Goal: Task Accomplishment & Management: Manage account settings

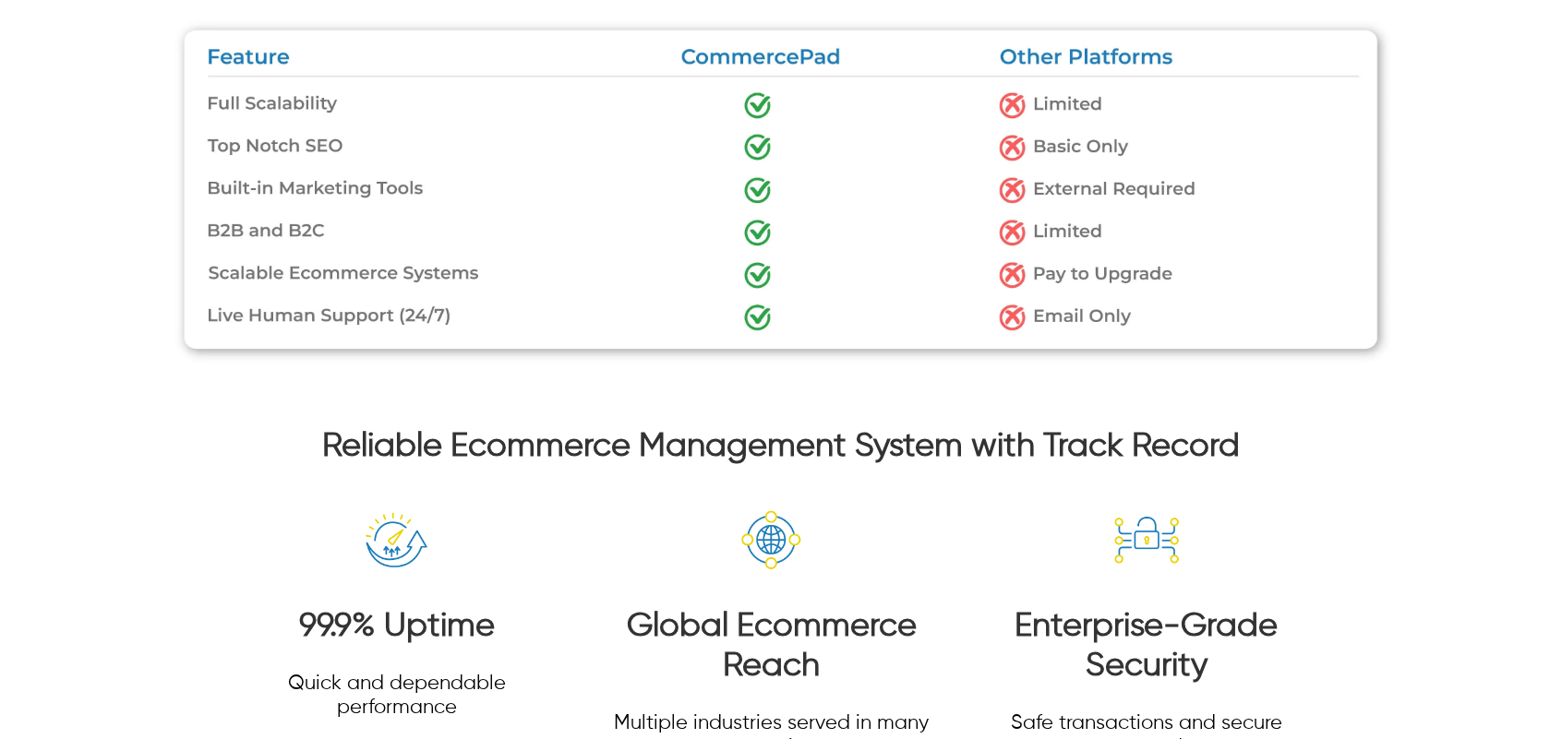
scroll to position [2633, 0]
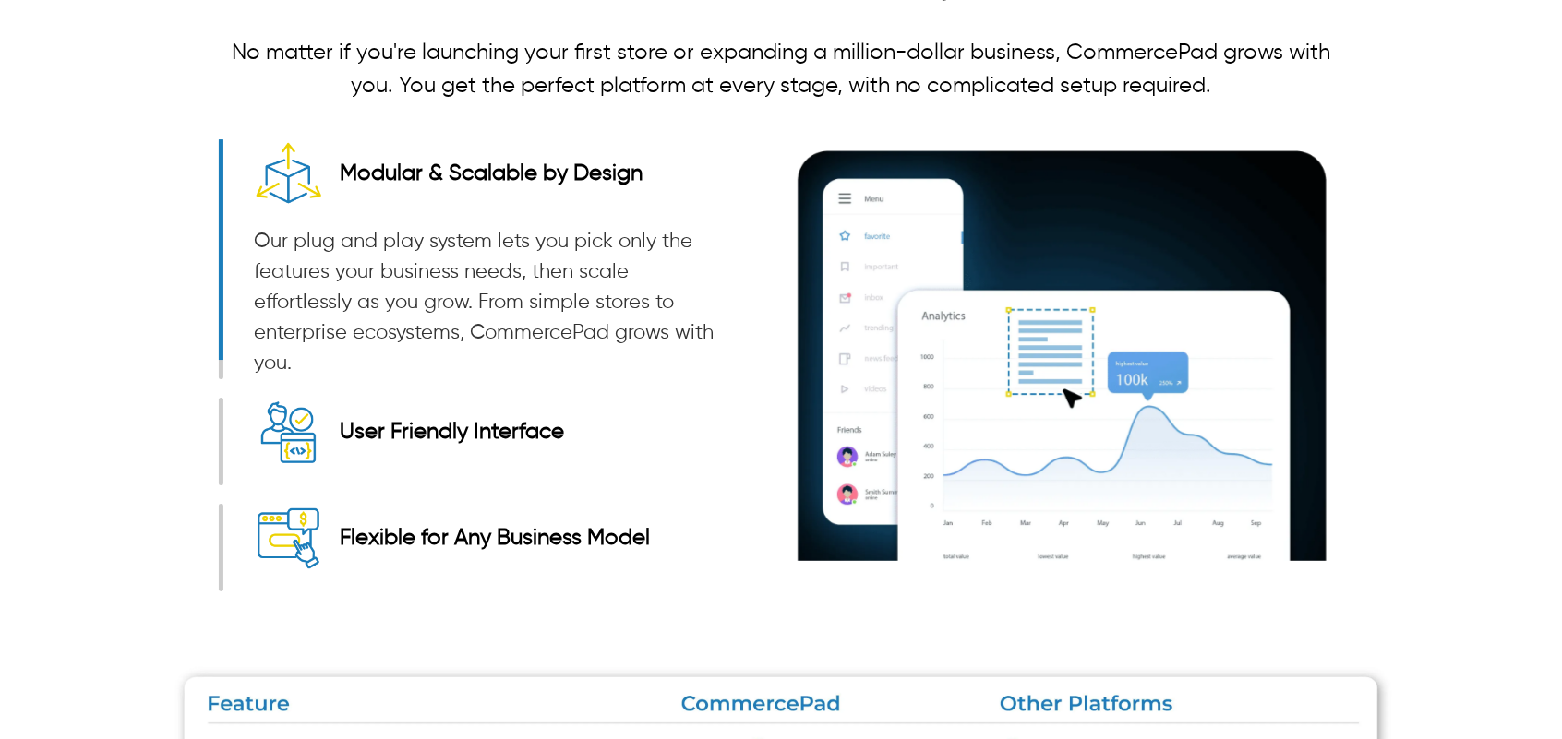
drag, startPoint x: 1561, startPoint y: 426, endPoint x: 1548, endPoint y: 301, distance: 125.3
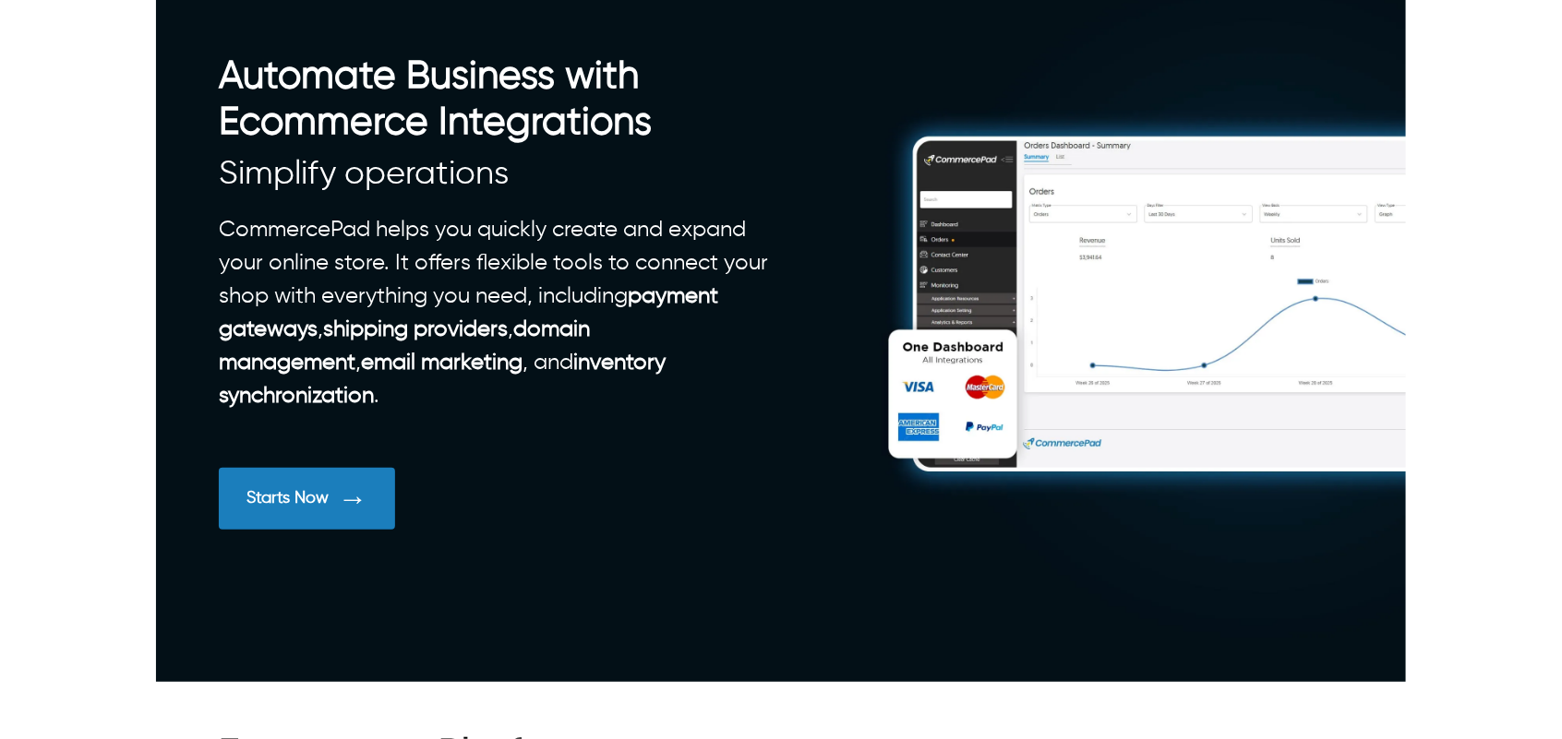
scroll to position [58, 0]
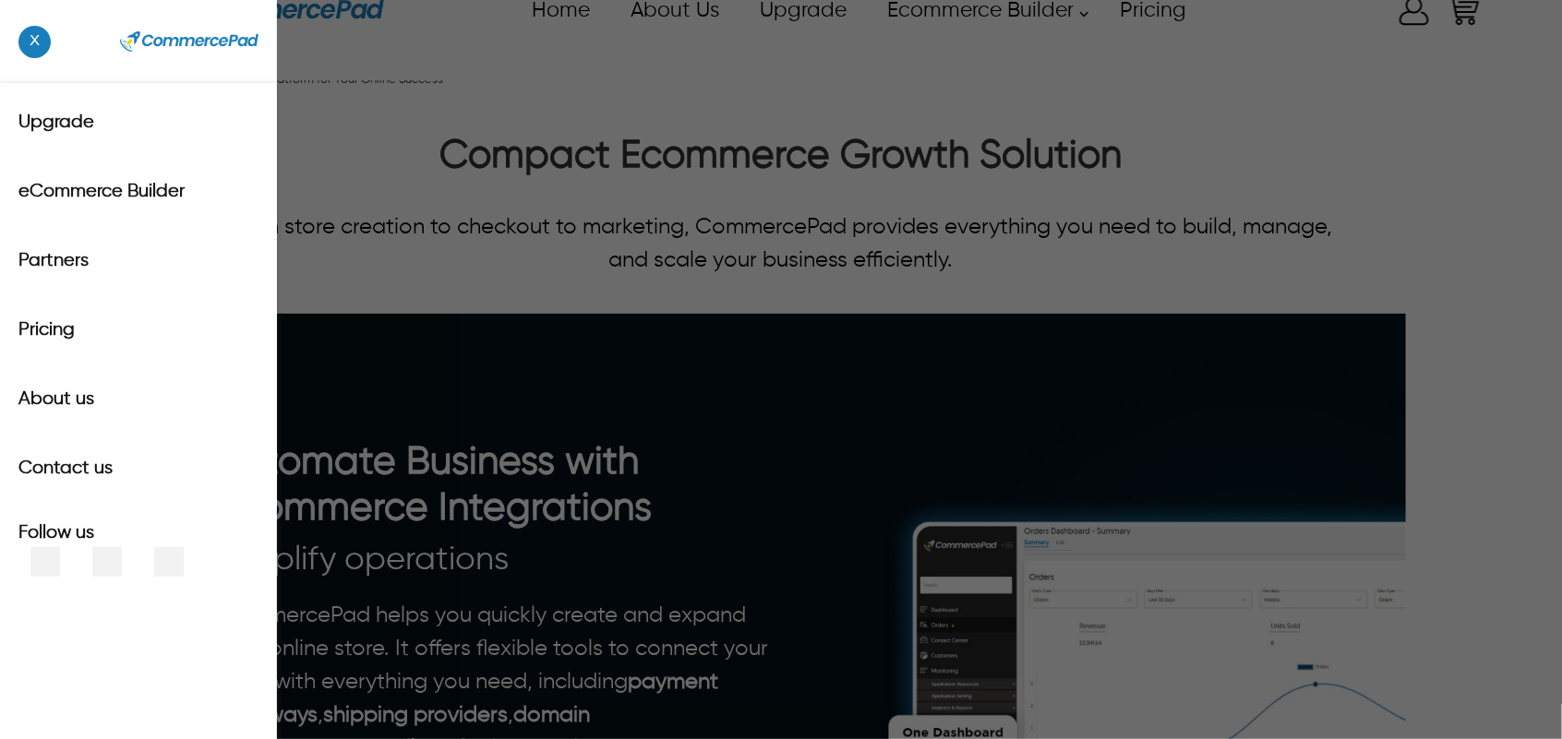
click at [86, 14] on icon at bounding box center [96, 11] width 37 height 37
click at [71, 114] on label "Upgrade" at bounding box center [138, 122] width 240 height 23
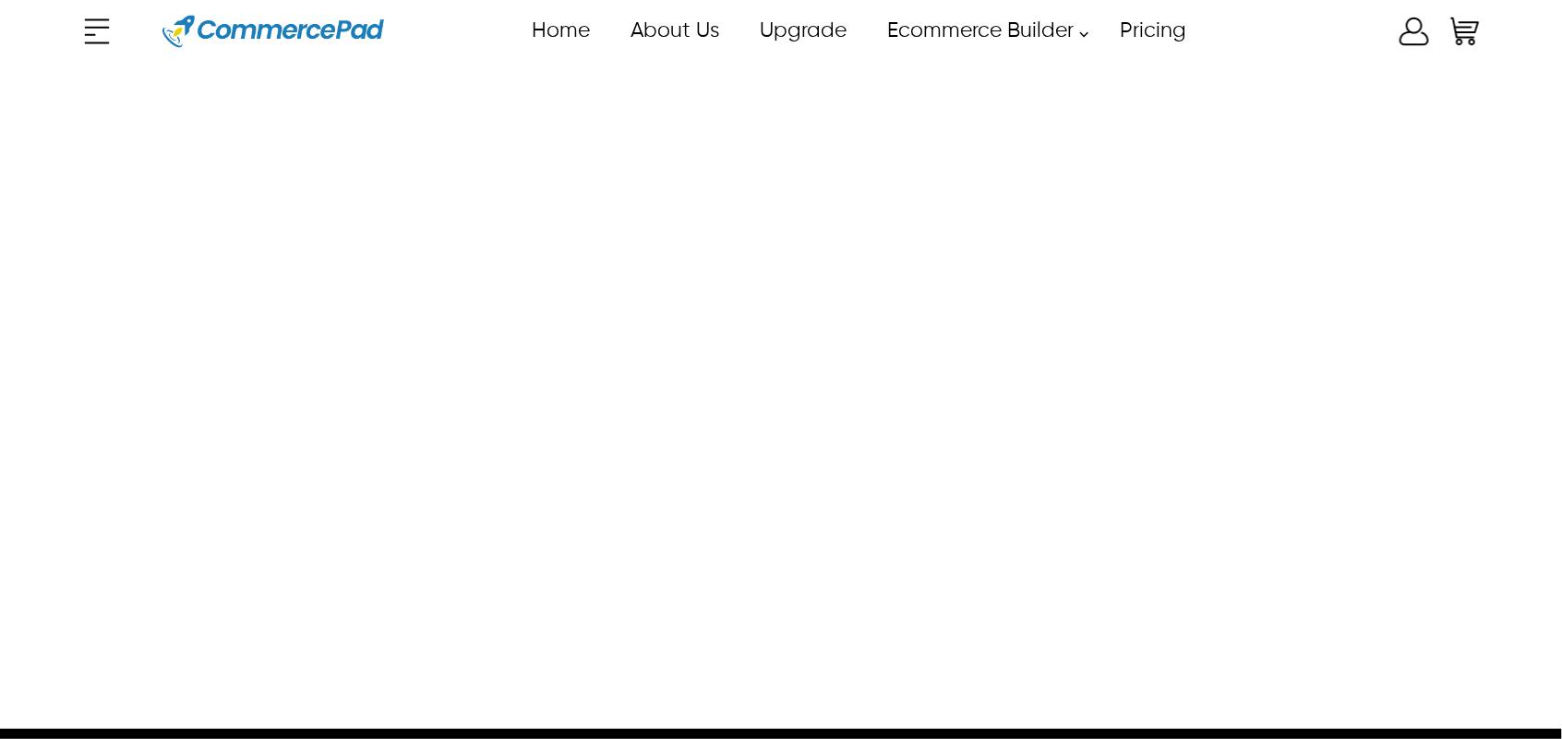
scroll to position [17, 0]
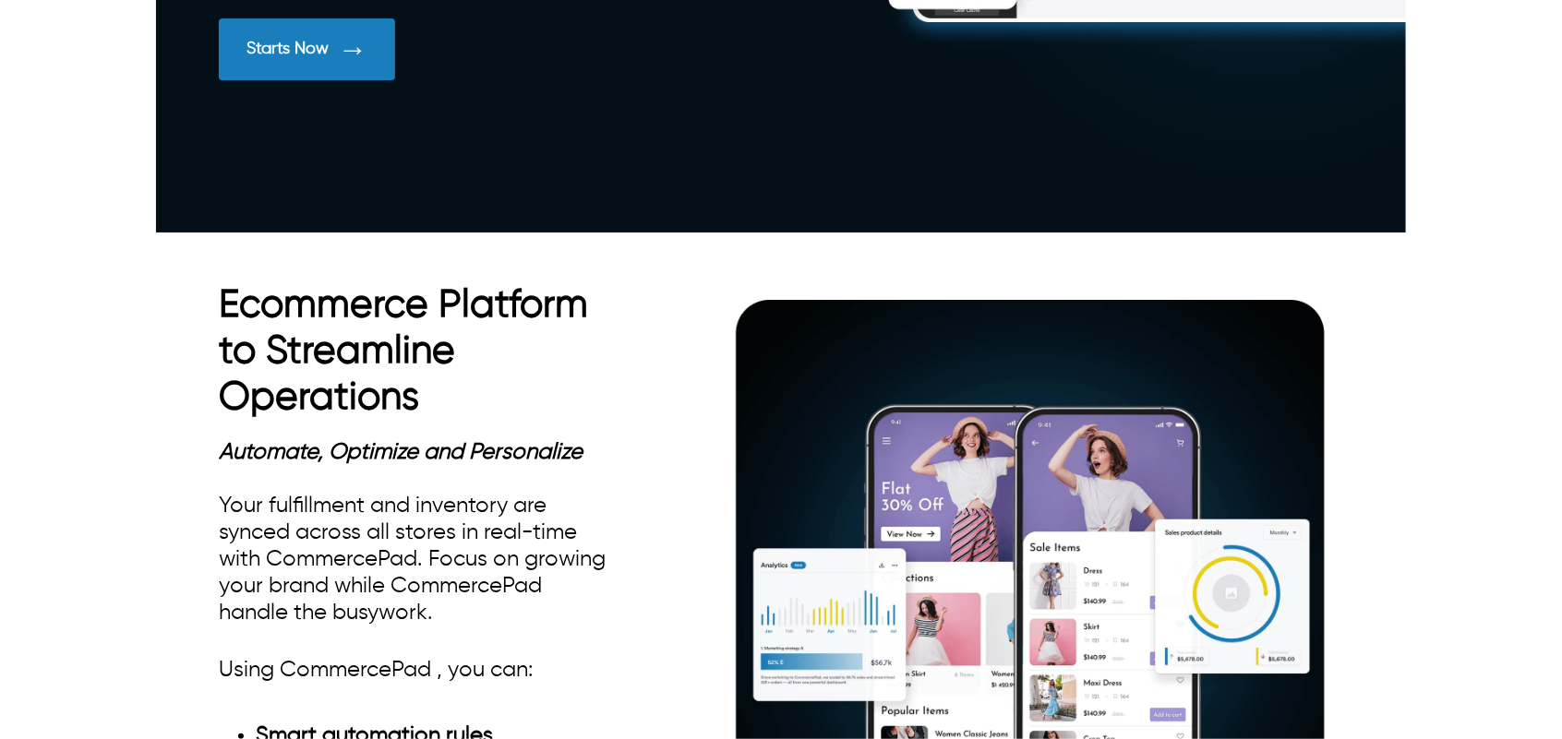
scroll to position [1341, 0]
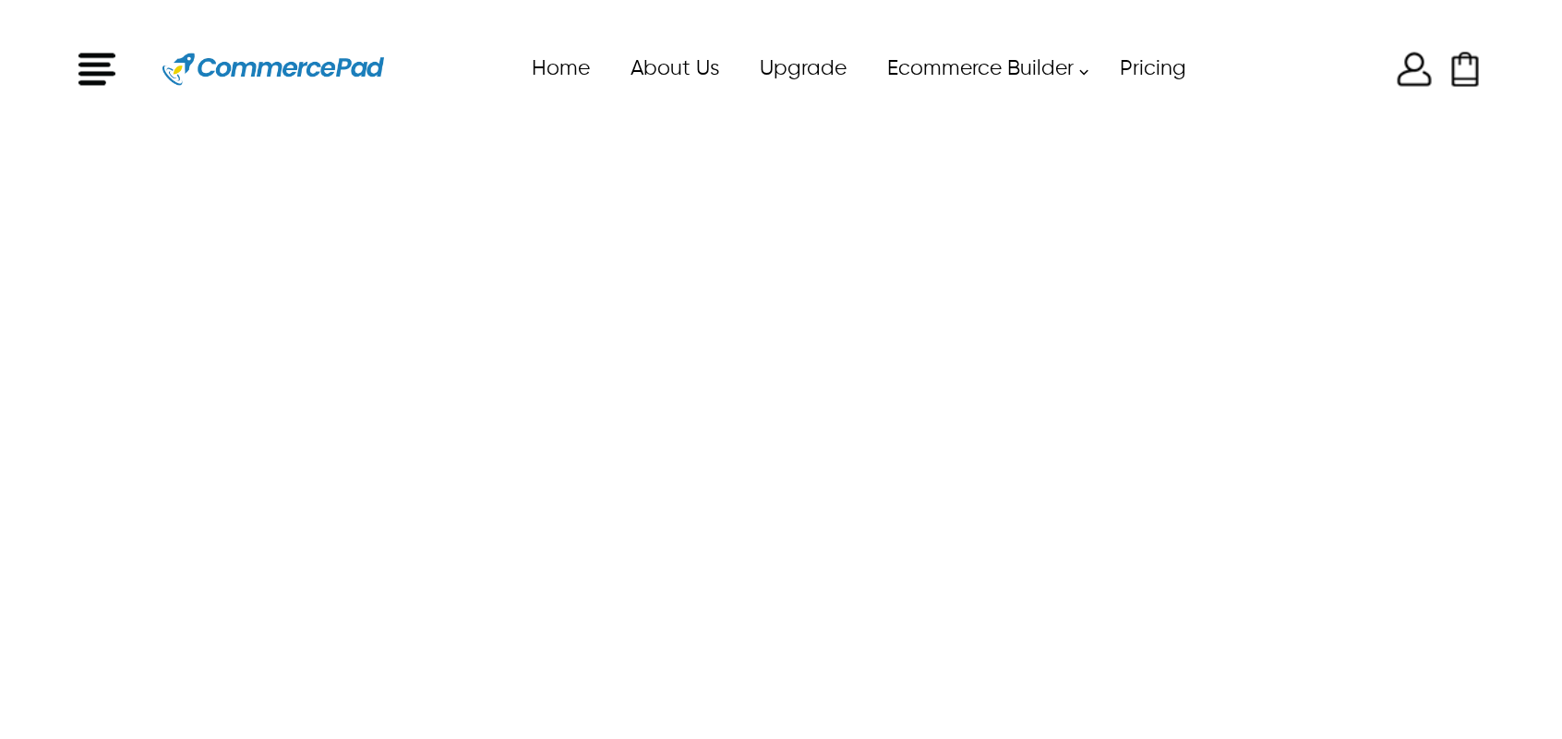
scroll to position [17, 0]
